Goal: Transaction & Acquisition: Purchase product/service

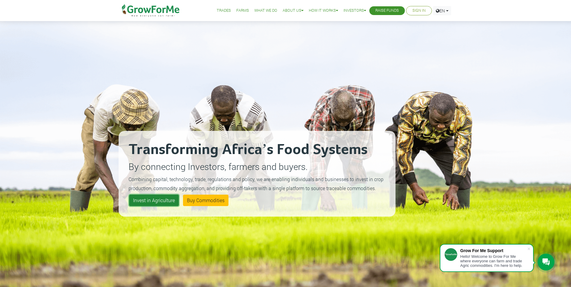
click at [170, 199] on link "Invest in Agriculture" at bounding box center [154, 200] width 50 height 11
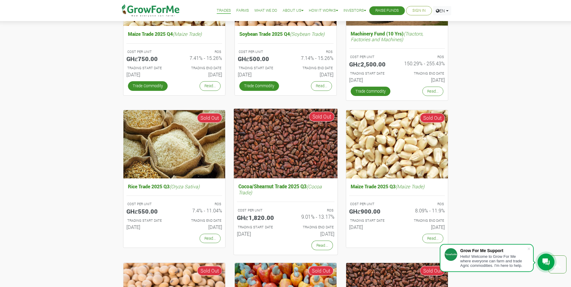
scroll to position [271, 0]
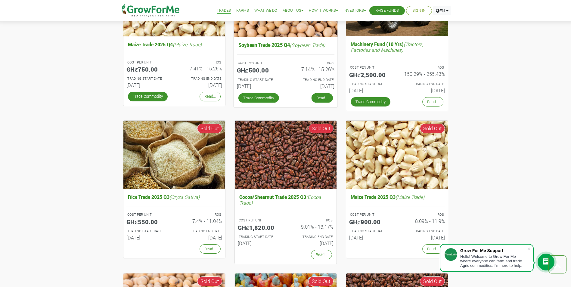
click at [314, 95] on link "Read..." at bounding box center [321, 98] width 21 height 10
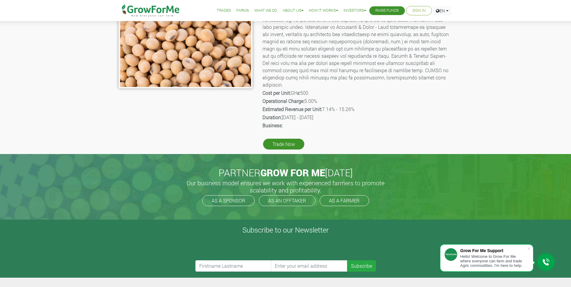
scroll to position [150, 0]
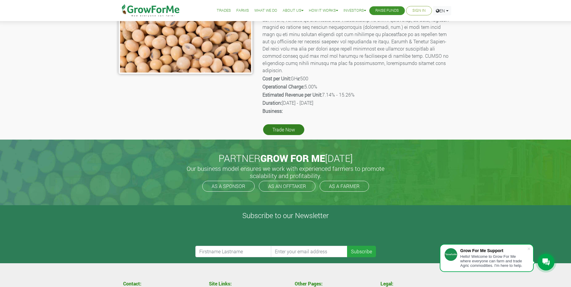
click at [281, 124] on link "Trade Now" at bounding box center [283, 129] width 41 height 11
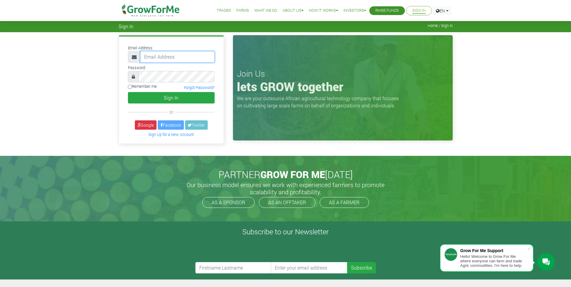
type input "dzahbertha@gmail.com"
click at [129, 86] on input "Remember me" at bounding box center [130, 87] width 4 height 4
checkbox input "true"
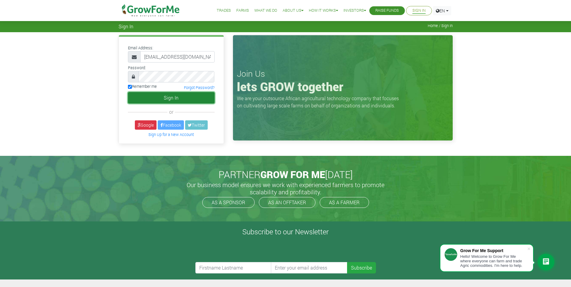
click at [170, 98] on button "Sign In" at bounding box center [171, 97] width 87 height 11
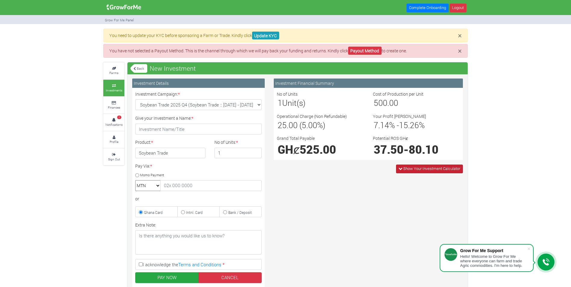
click at [411, 168] on span "Show Your Investment Calculator" at bounding box center [431, 168] width 57 height 5
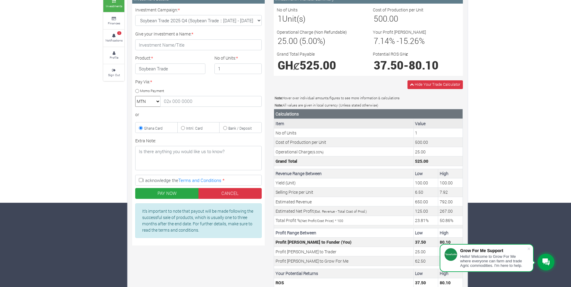
scroll to position [106, 0]
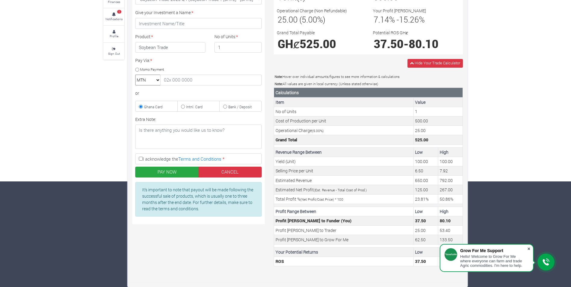
click at [529, 250] on span at bounding box center [528, 249] width 6 height 6
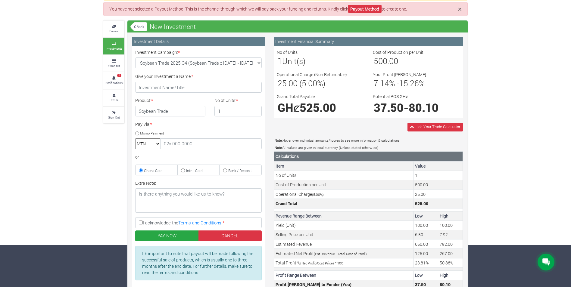
scroll to position [15, 0]
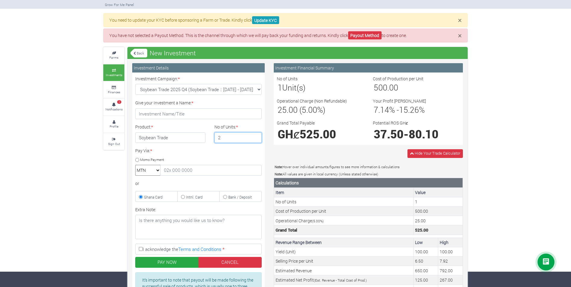
click at [257, 135] on input "2" at bounding box center [238, 137] width 48 height 11
click at [259, 89] on select "Soybean Trade 2025 Q4 (Soybean Trade :: [DATE] - [DATE]) Maize Trade 2025 Q4 (M…" at bounding box center [198, 89] width 126 height 11
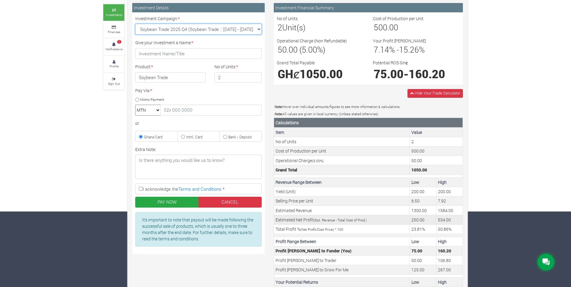
scroll to position [106, 0]
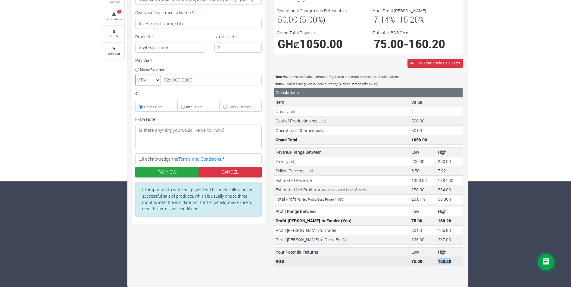
drag, startPoint x: 438, startPoint y: 262, endPoint x: 452, endPoint y: 264, distance: 14.3
click at [452, 264] on td "160.20" at bounding box center [449, 261] width 26 height 9
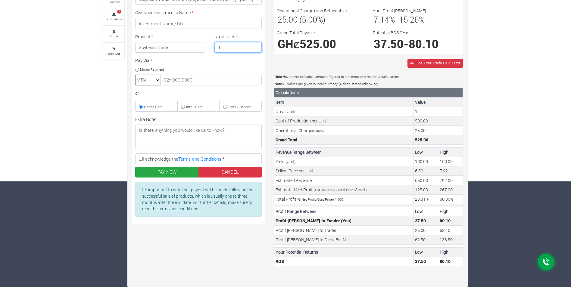
type input "1"
click at [256, 48] on input "1" at bounding box center [238, 47] width 48 height 11
click at [493, 80] on div "× You need to update your KYC before sponsoring a Farm or Trade. Kindly click U…" at bounding box center [285, 105] width 571 height 364
click at [445, 200] on td "50.86%" at bounding box center [450, 198] width 25 height 9
click at [448, 191] on td "267.00" at bounding box center [450, 189] width 25 height 9
